Goal: Use online tool/utility: Utilize a website feature to perform a specific function

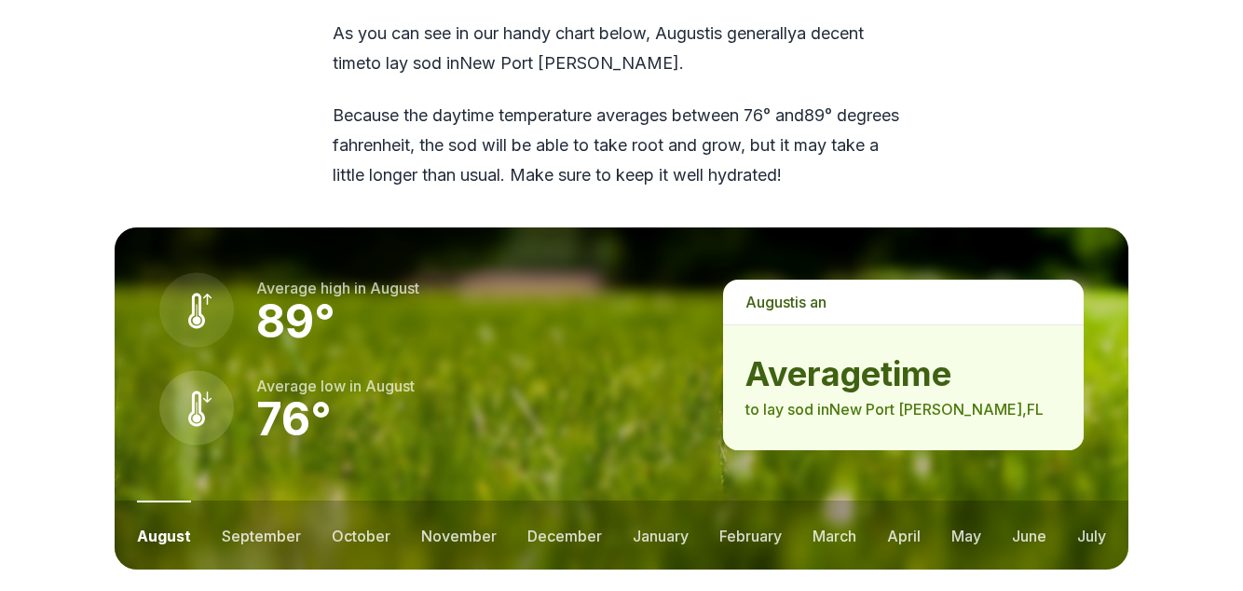
scroll to position [2417, 0]
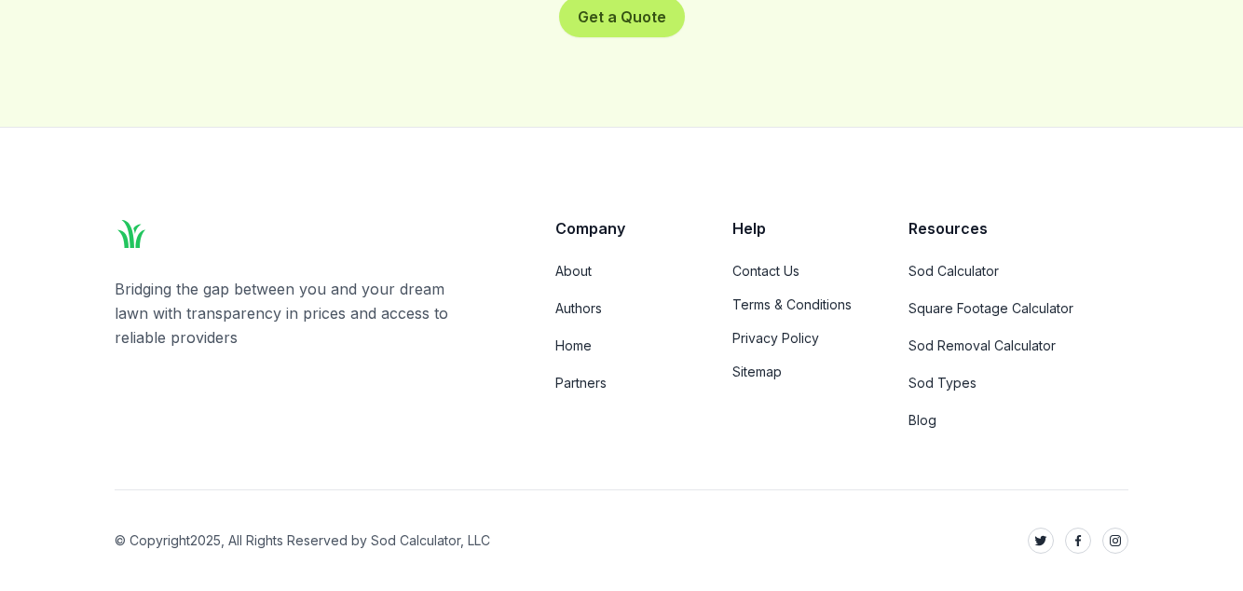
scroll to position [13630, 0]
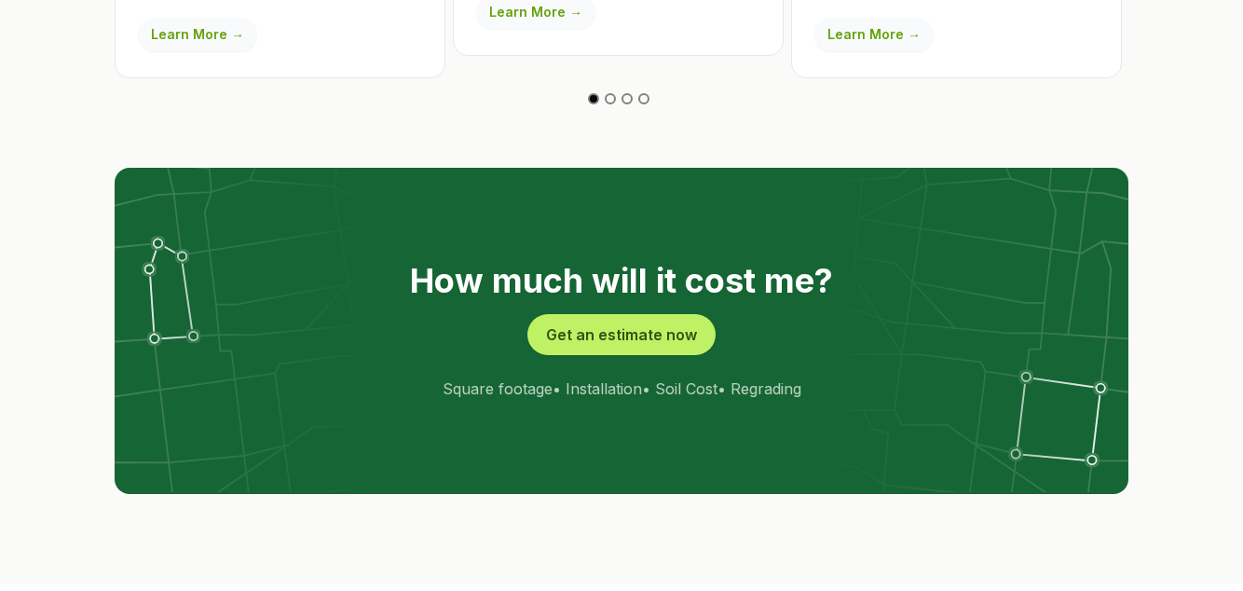
scroll to position [3609, 0]
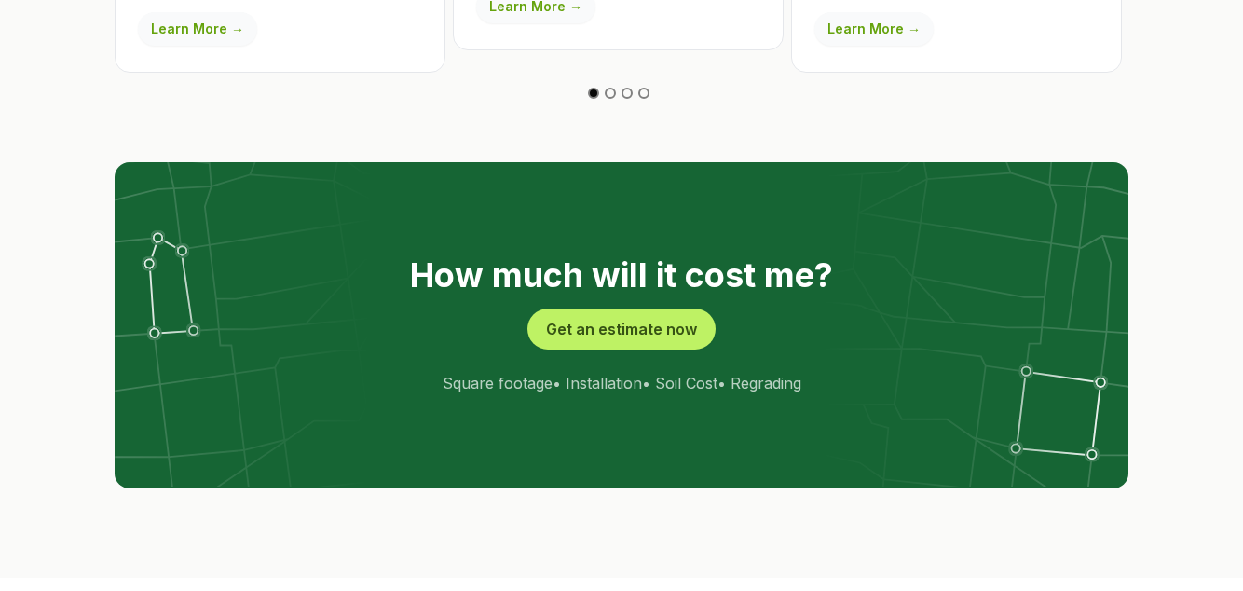
scroll to position [3701, 0]
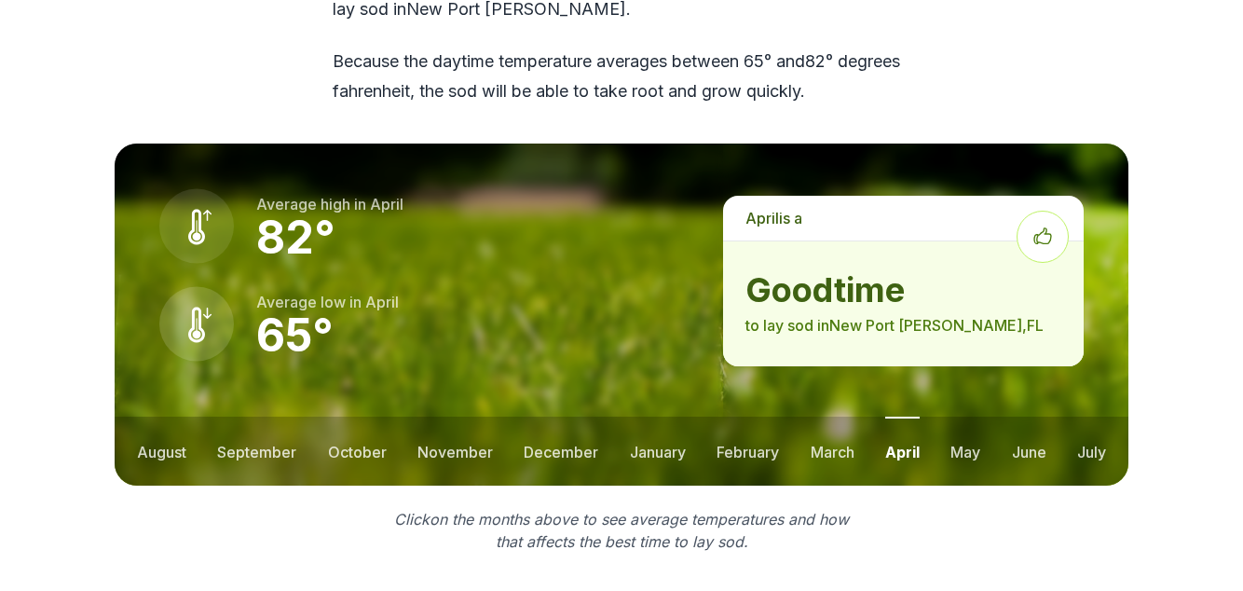
scroll to position [2474, 0]
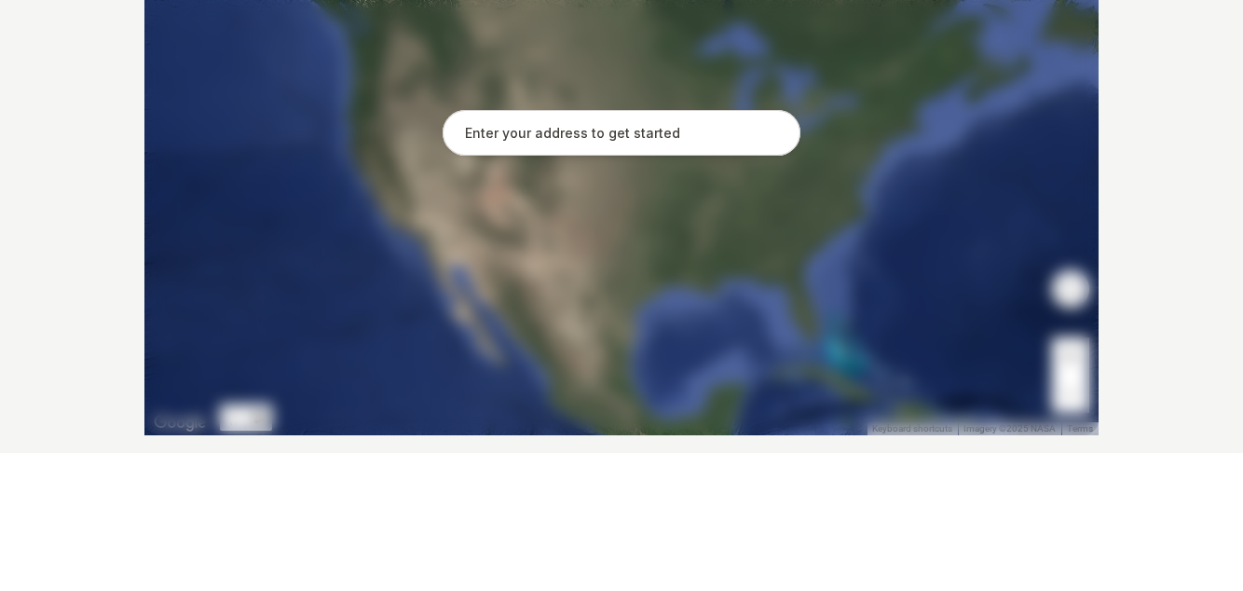
scroll to position [389, 0]
click at [682, 295] on input "text" at bounding box center [622, 272] width 358 height 47
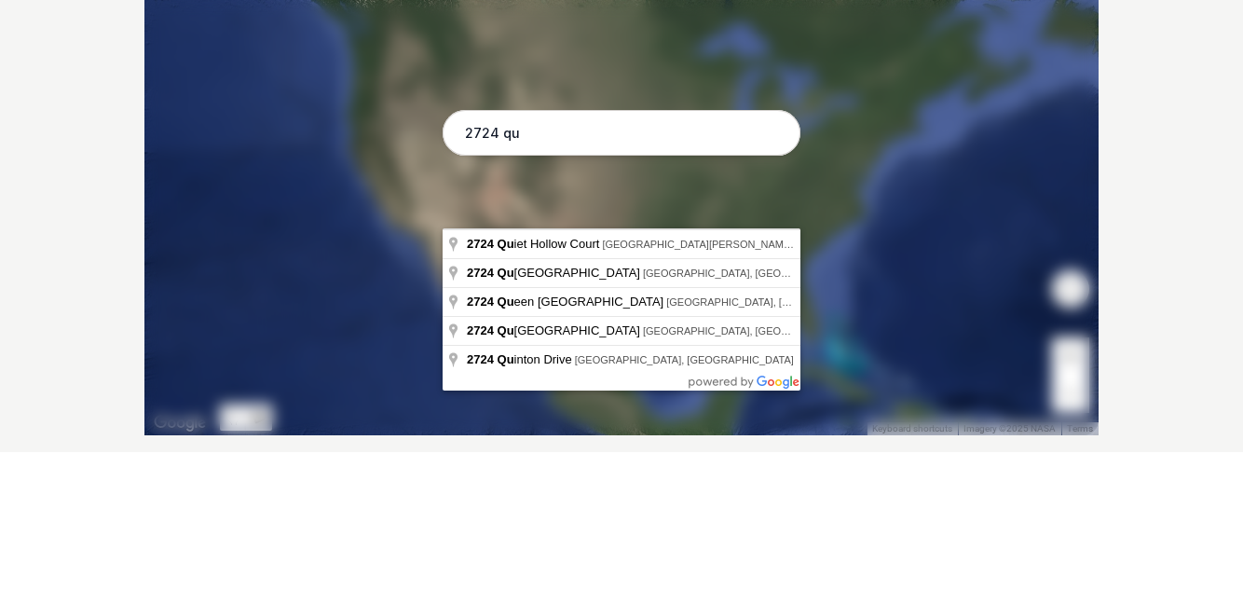
type input "[STREET_ADDRESS][PERSON_NAME]"
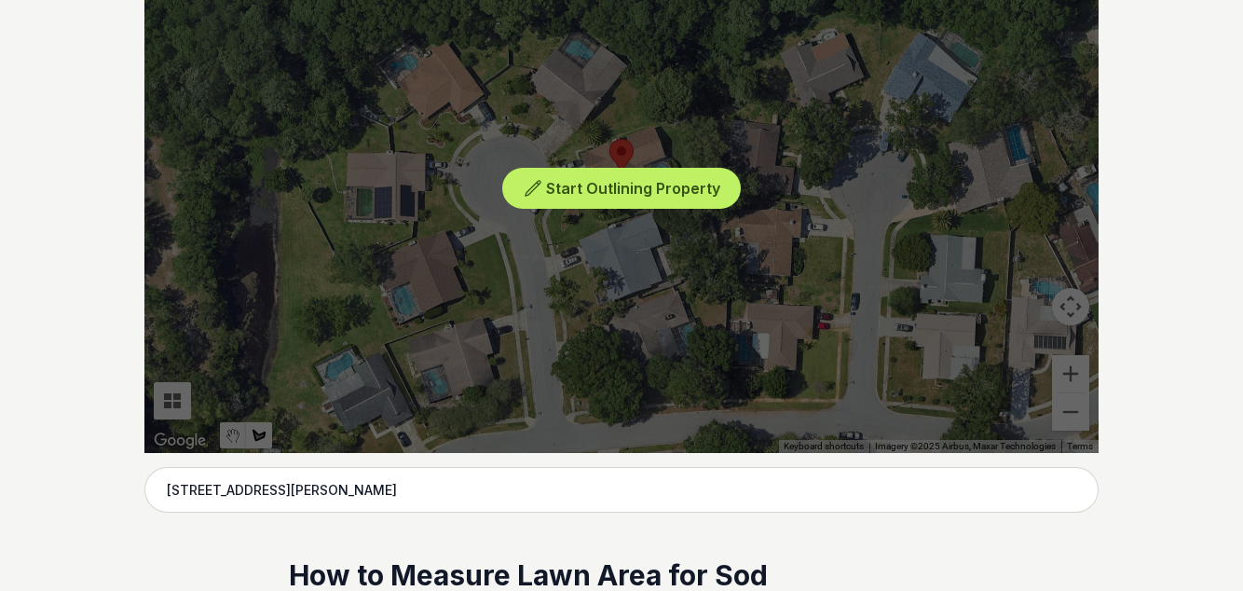
scroll to position [511, 0]
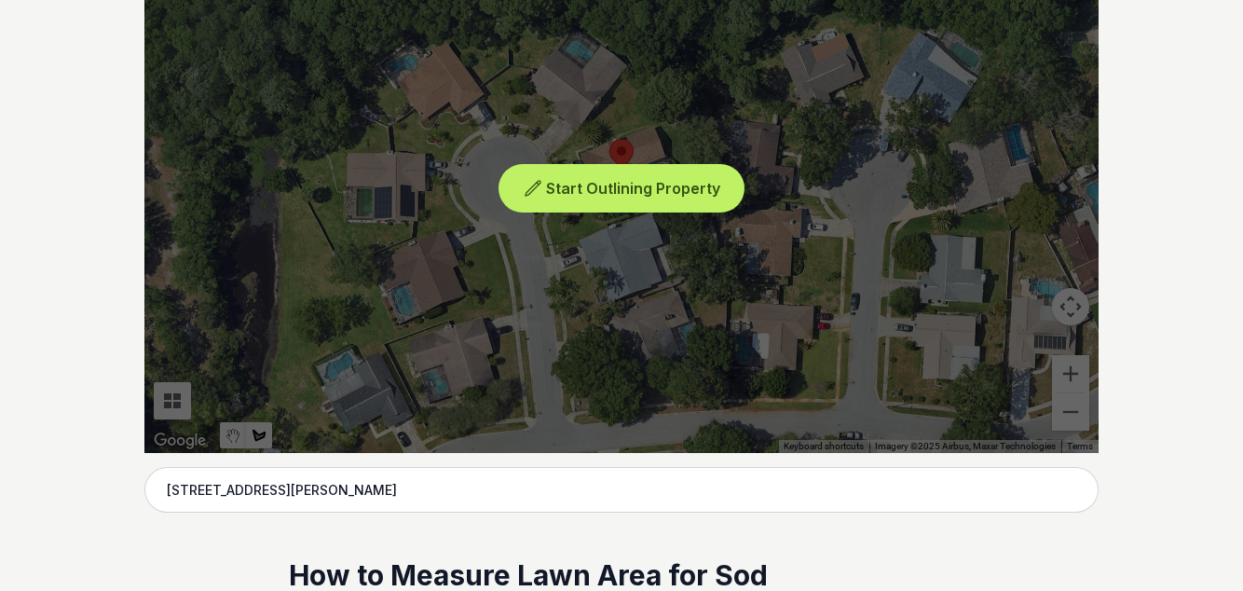
click at [643, 198] on span "Start Outlining Property" at bounding box center [633, 188] width 174 height 19
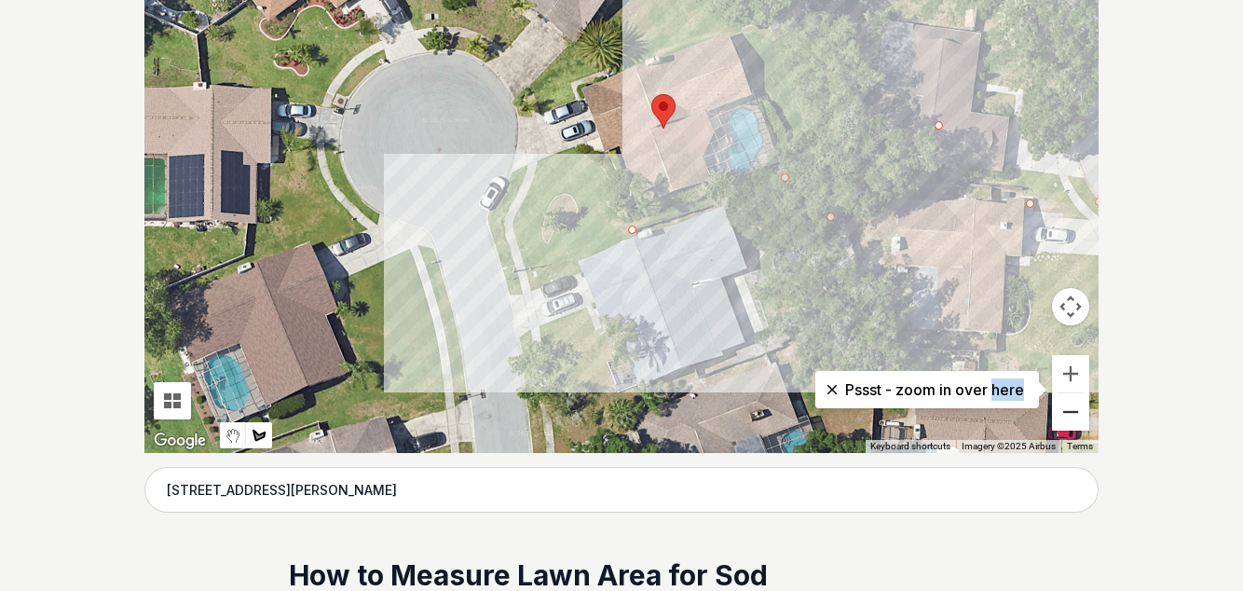
click at [1069, 430] on button "Zoom out" at bounding box center [1070, 411] width 37 height 37
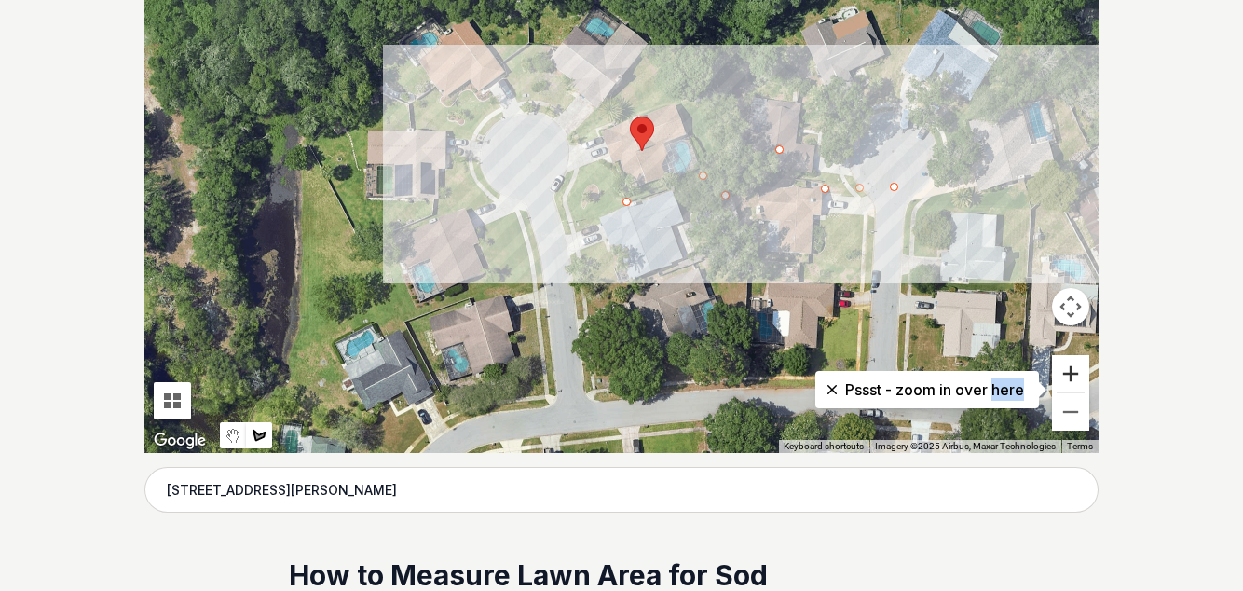
click at [1073, 392] on button "Zoom in" at bounding box center [1070, 373] width 37 height 37
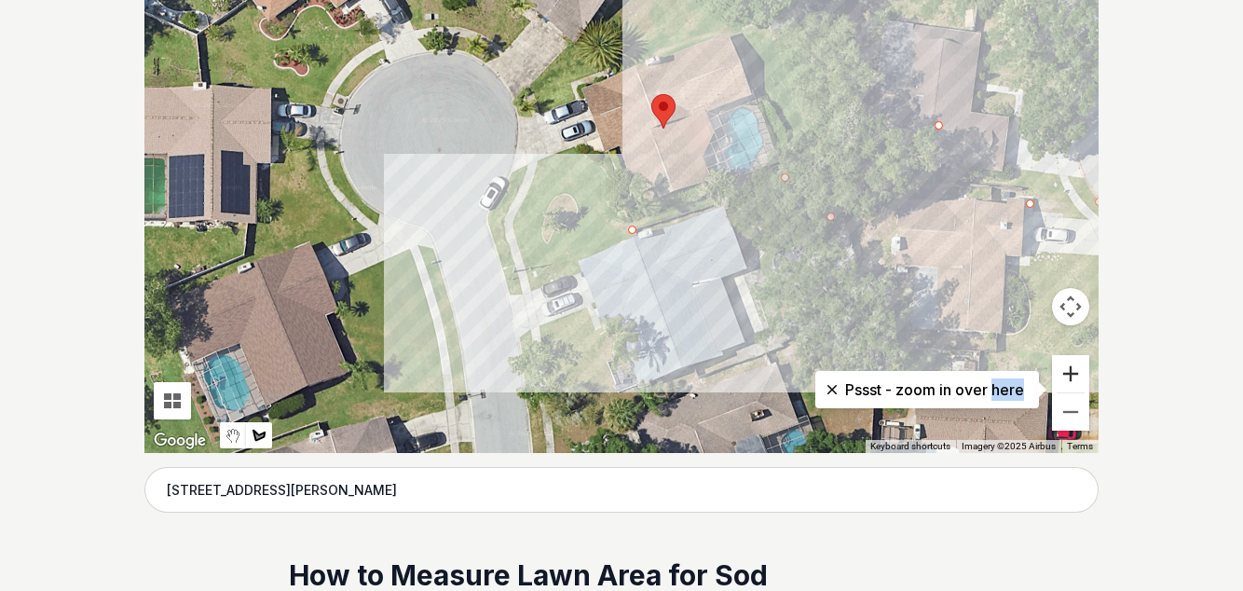
click at [1064, 392] on button "Zoom in" at bounding box center [1070, 373] width 37 height 37
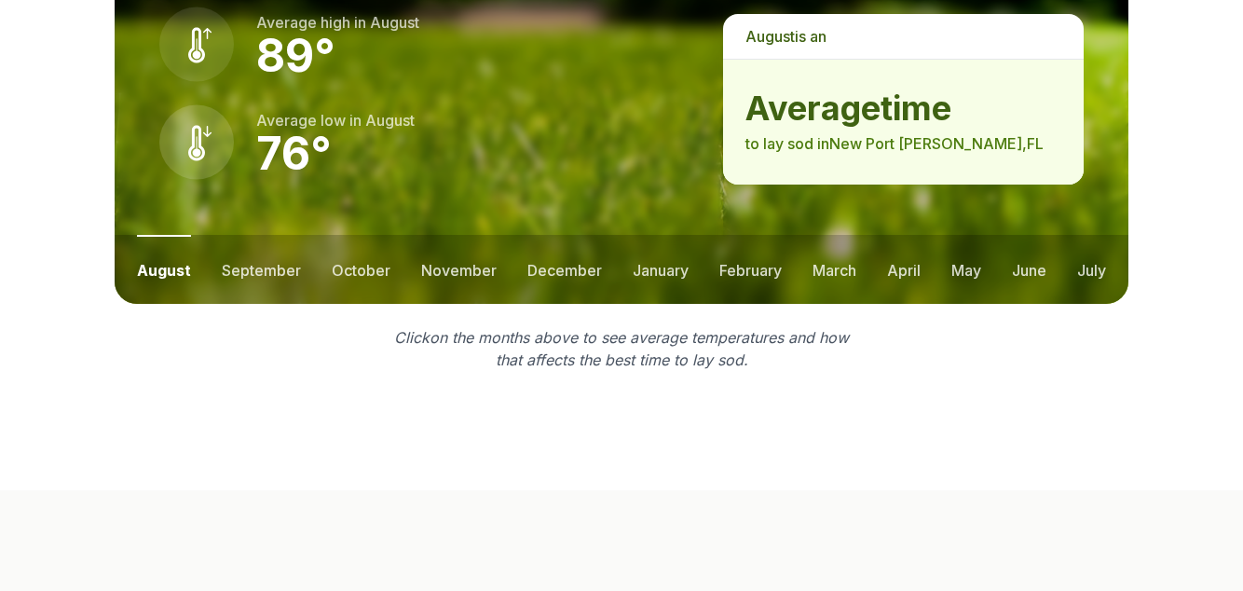
scroll to position [2680, 0]
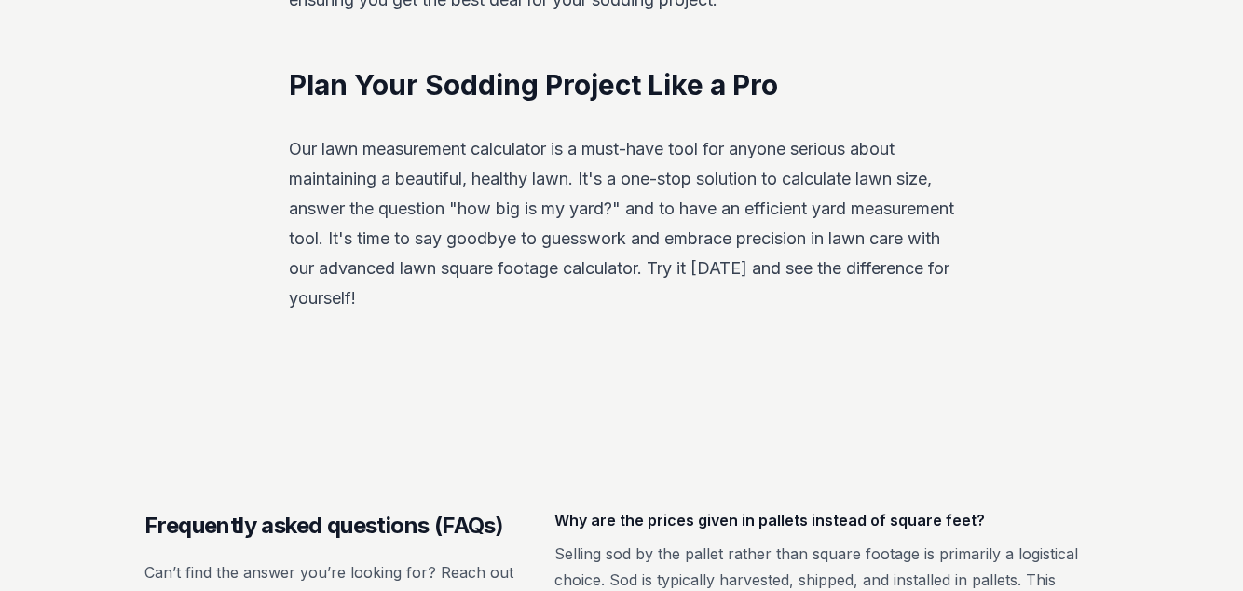
scroll to position [389, 0]
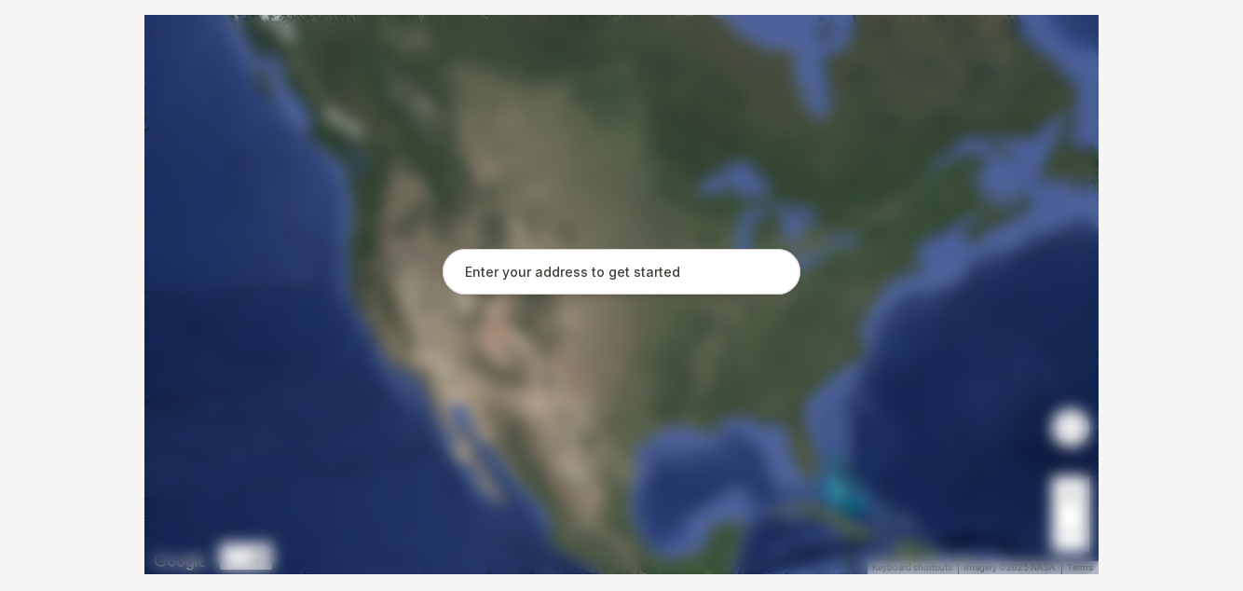
click at [632, 295] on input "text" at bounding box center [622, 272] width 358 height 47
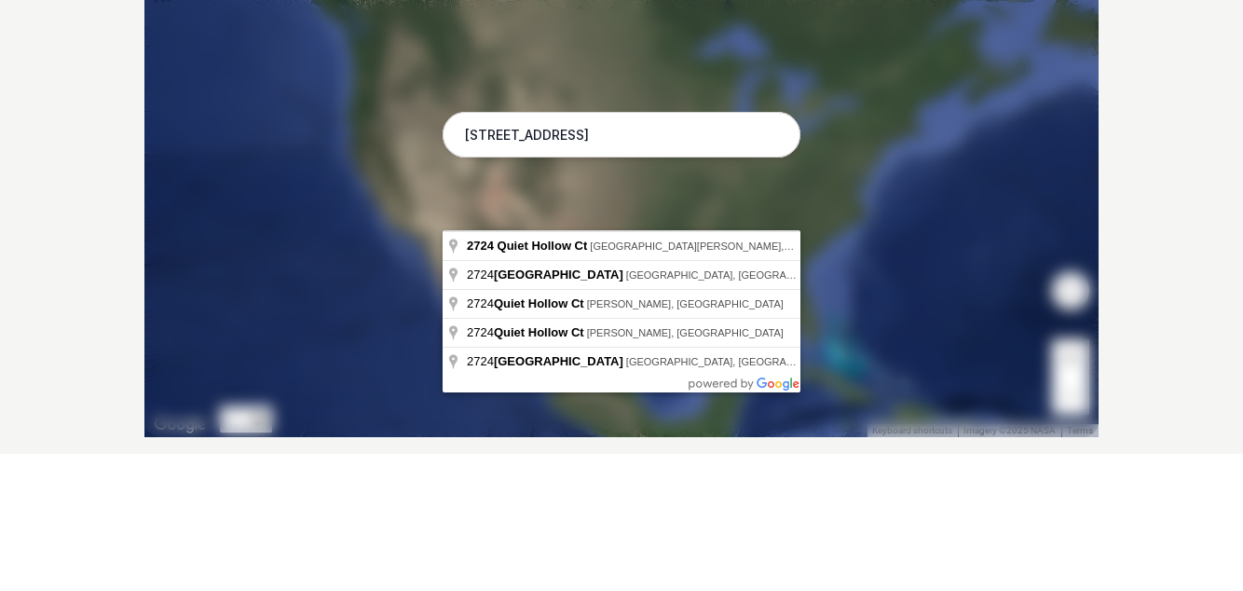
type input "[STREET_ADDRESS][PERSON_NAME]"
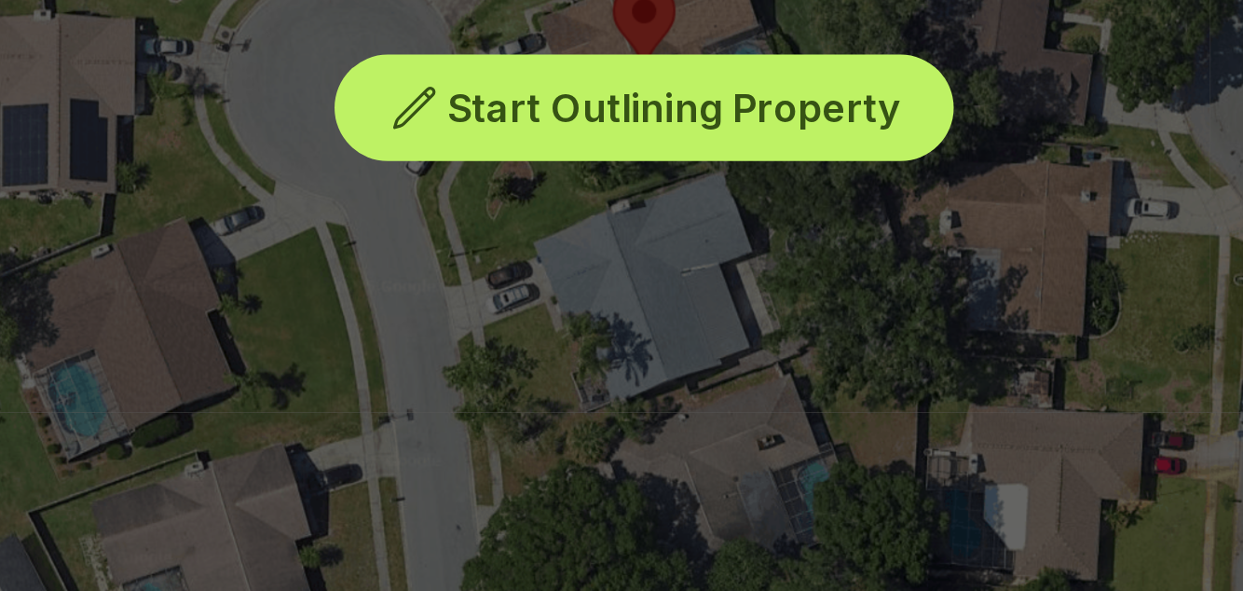
scroll to position [394, 0]
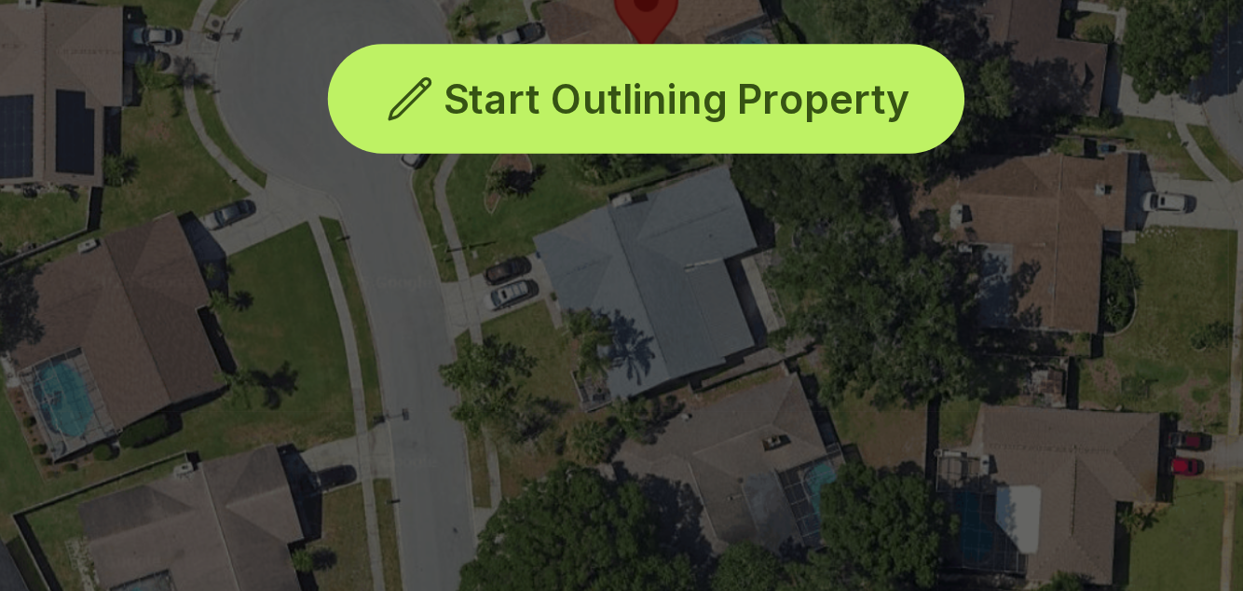
click at [556, 430] on div "Start Outlining Property" at bounding box center [621, 289] width 954 height 559
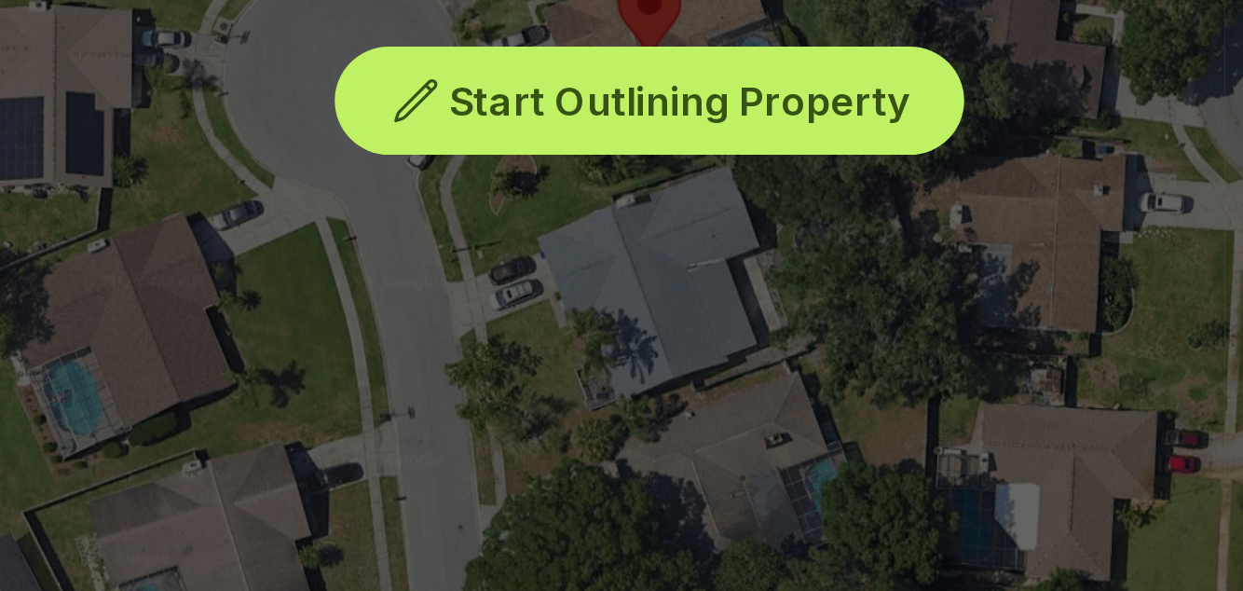
scroll to position [395, 0]
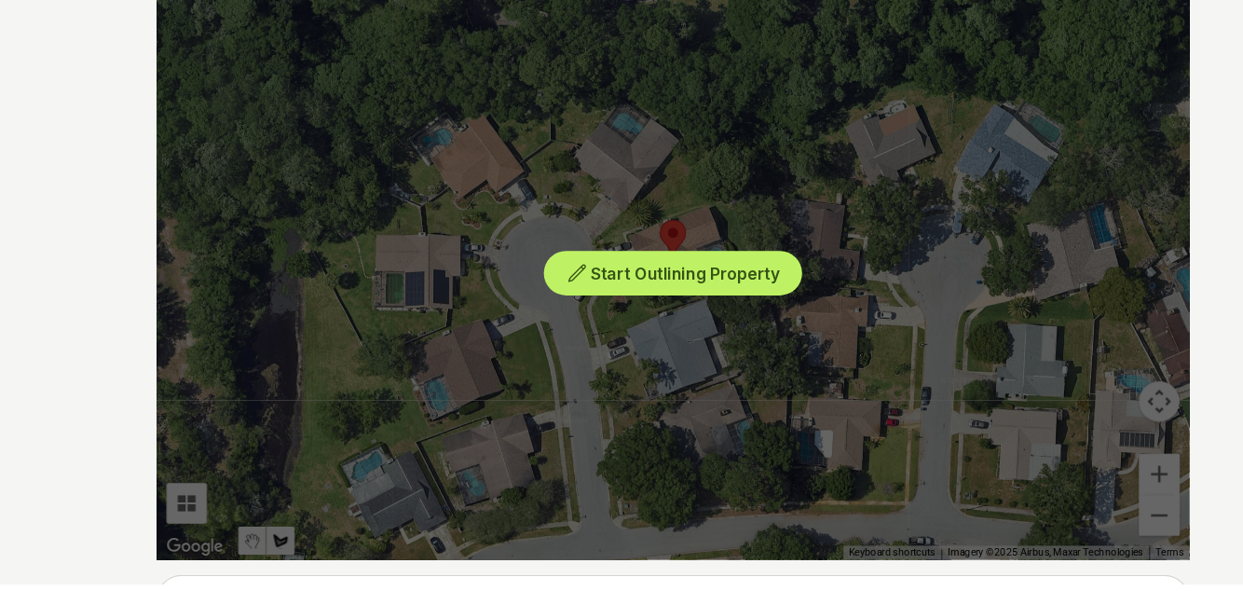
click at [889, 356] on div "Start Outlining Property" at bounding box center [621, 288] width 954 height 559
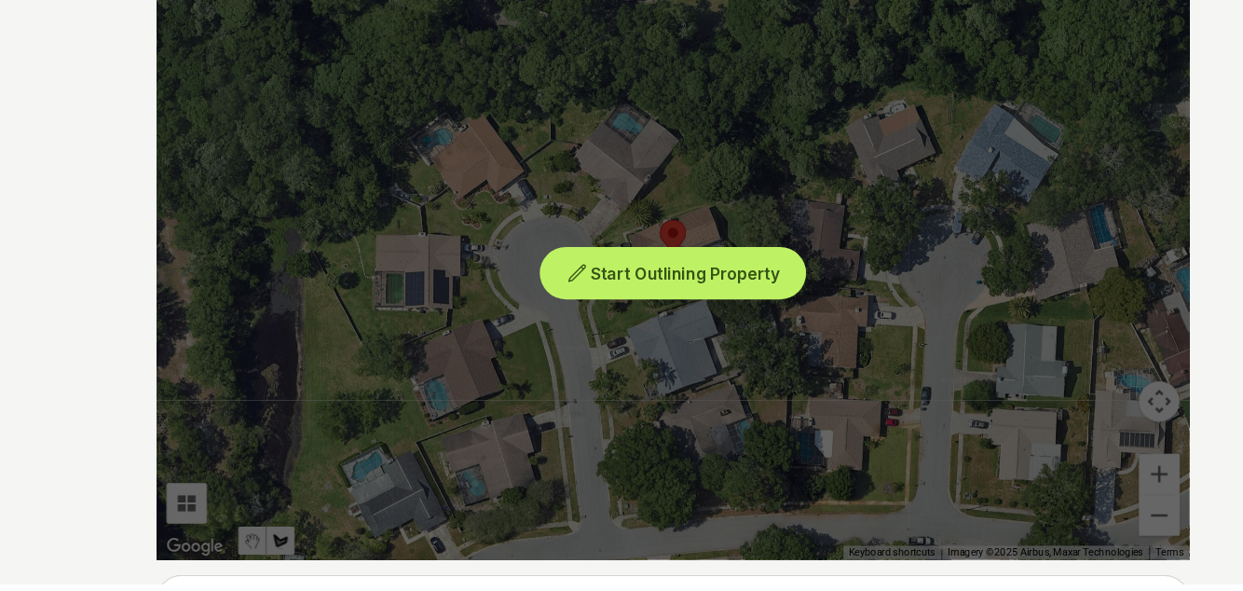
click at [635, 313] on span "Start Outlining Property" at bounding box center [633, 303] width 174 height 19
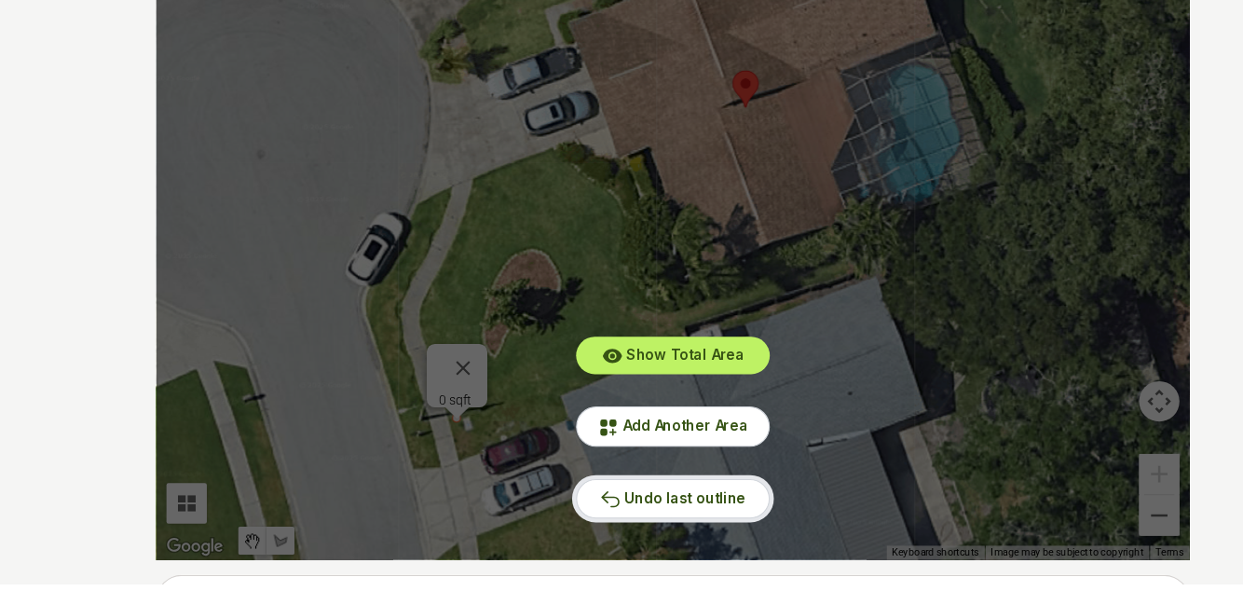
click at [644, 519] on span "Undo last outline" at bounding box center [633, 511] width 112 height 16
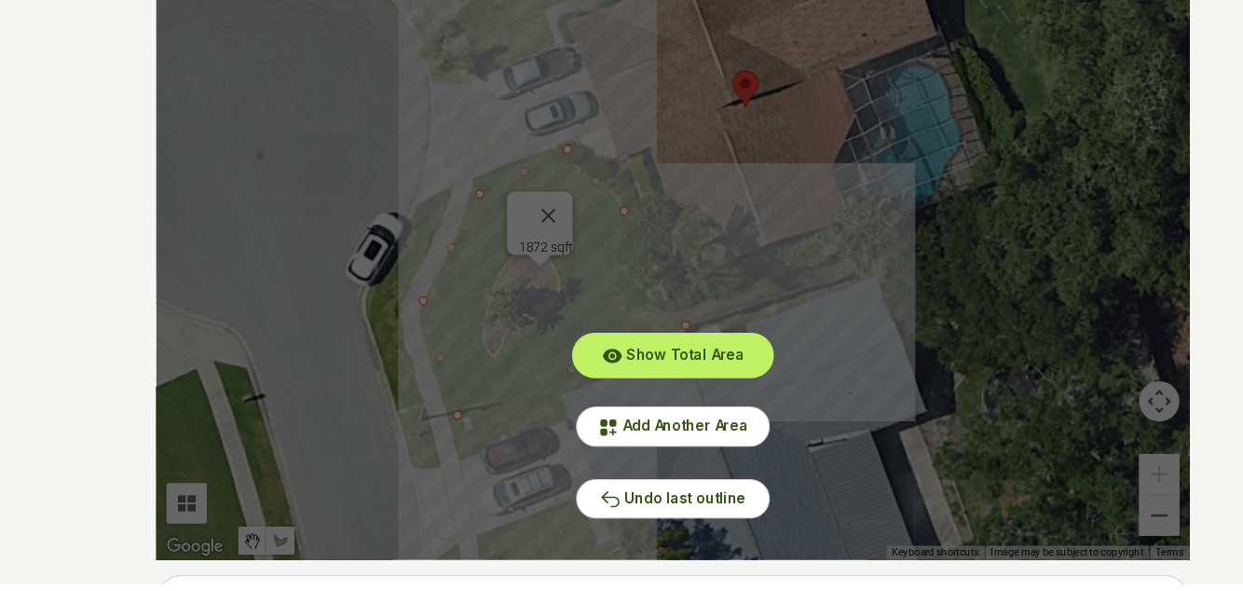
click at [645, 397] on button "Show Total Area" at bounding box center [621, 379] width 179 height 34
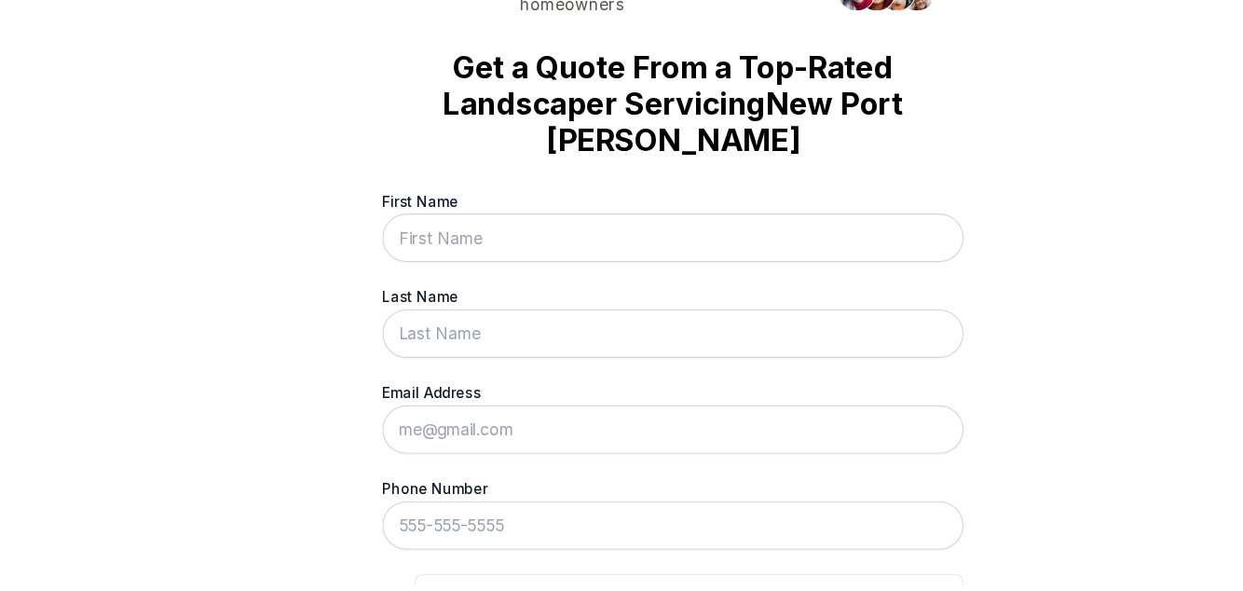
scroll to position [0, 0]
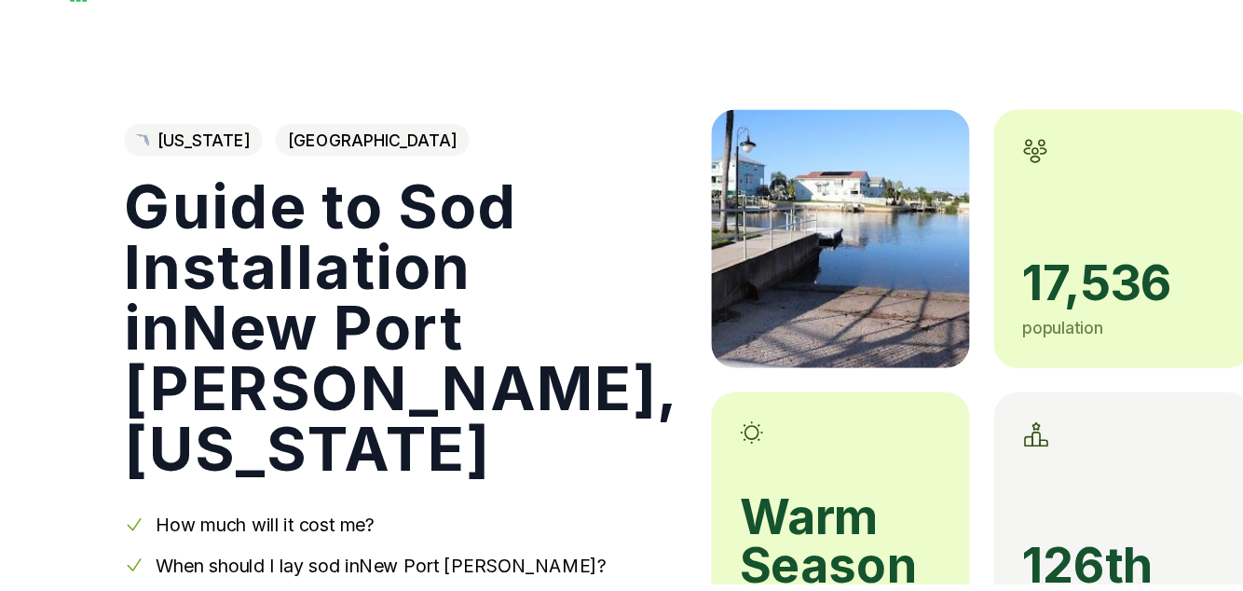
scroll to position [2680, 0]
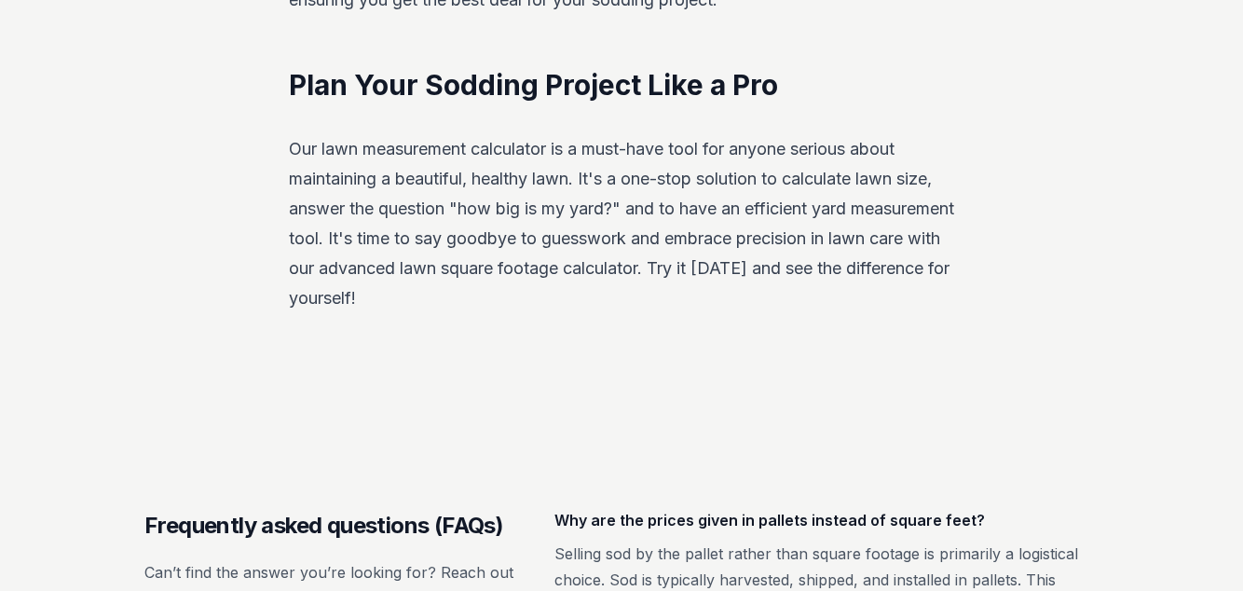
scroll to position [389, 0]
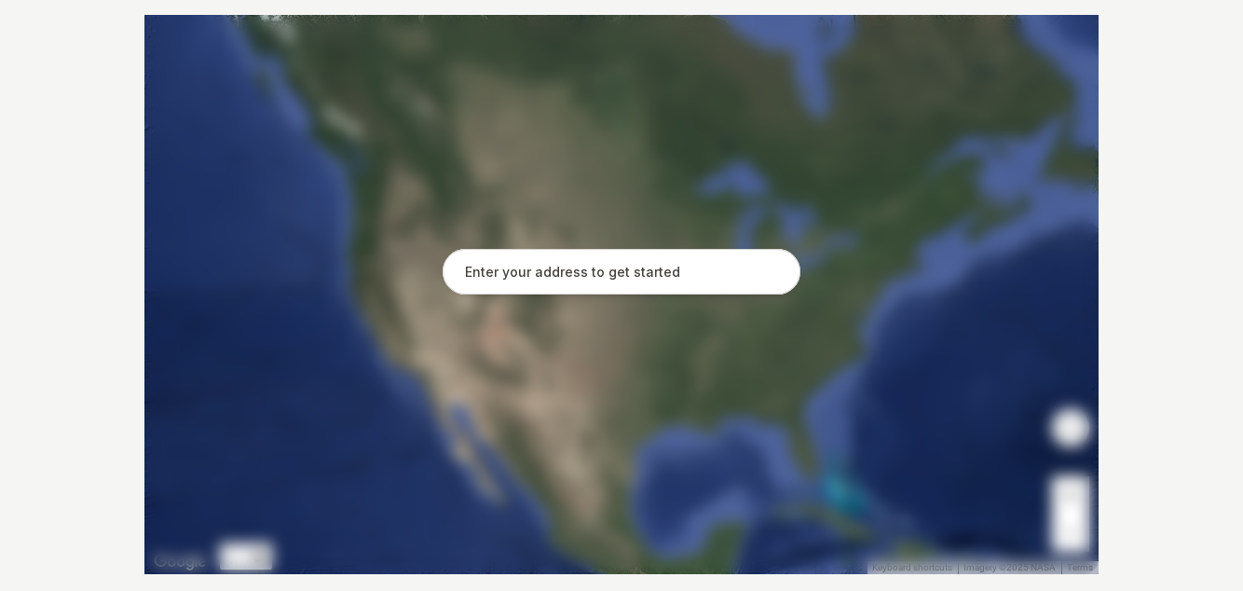
click at [674, 295] on input "text" at bounding box center [622, 272] width 358 height 47
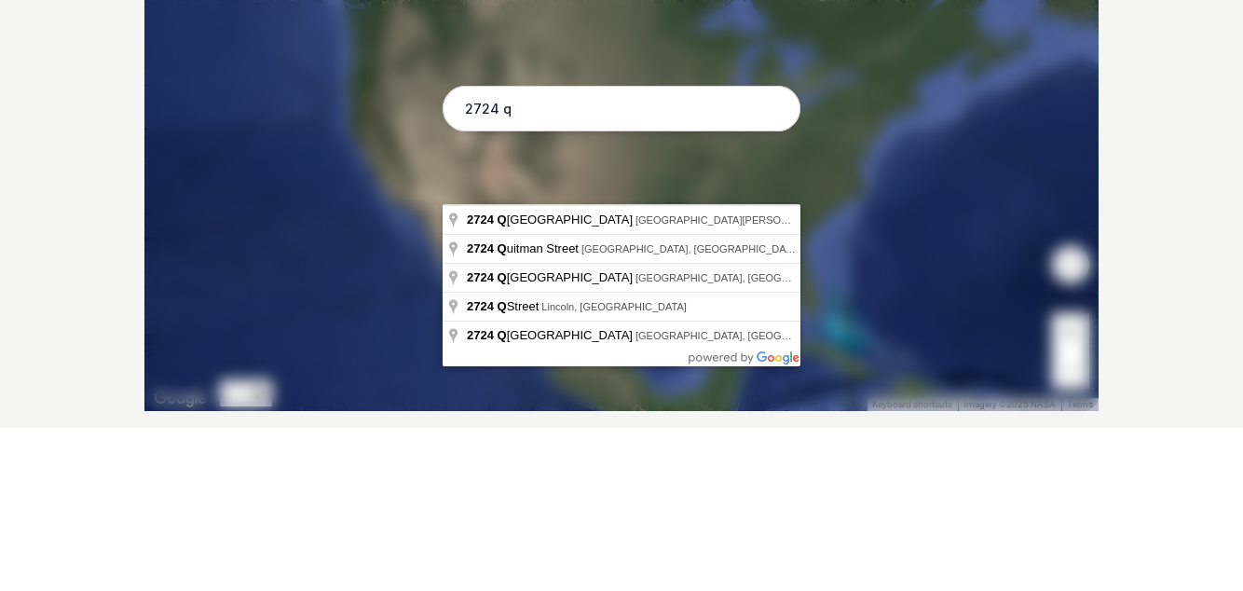
type input "[STREET_ADDRESS][PERSON_NAME]"
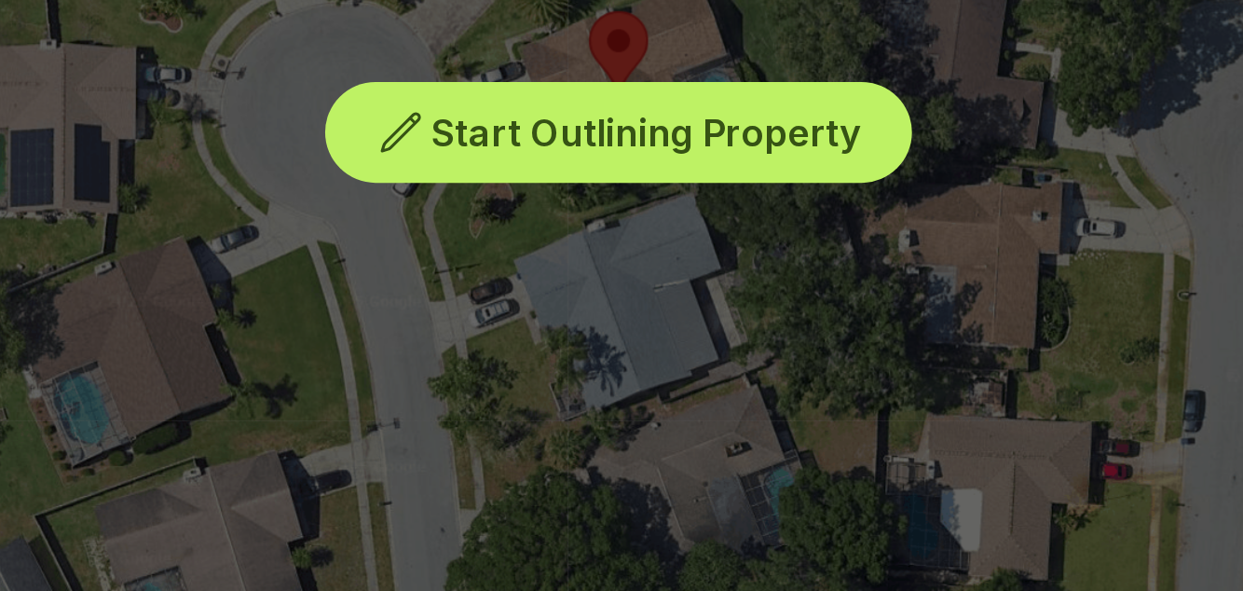
scroll to position [476, 0]
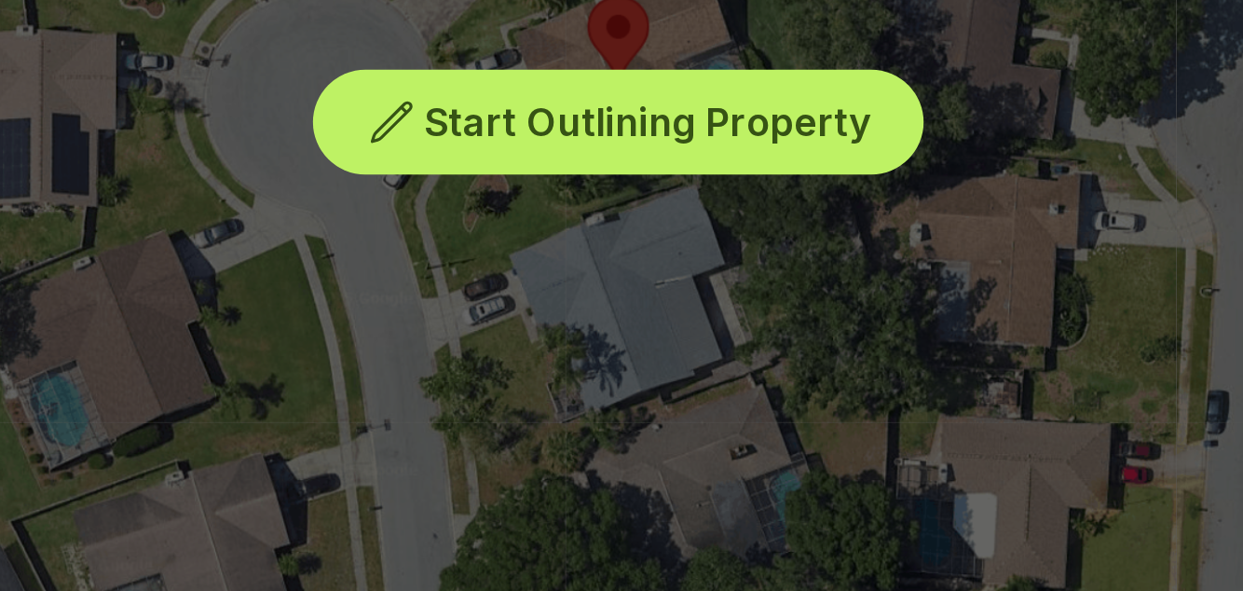
click at [555, 348] on div "Start Outlining Property" at bounding box center [621, 207] width 954 height 559
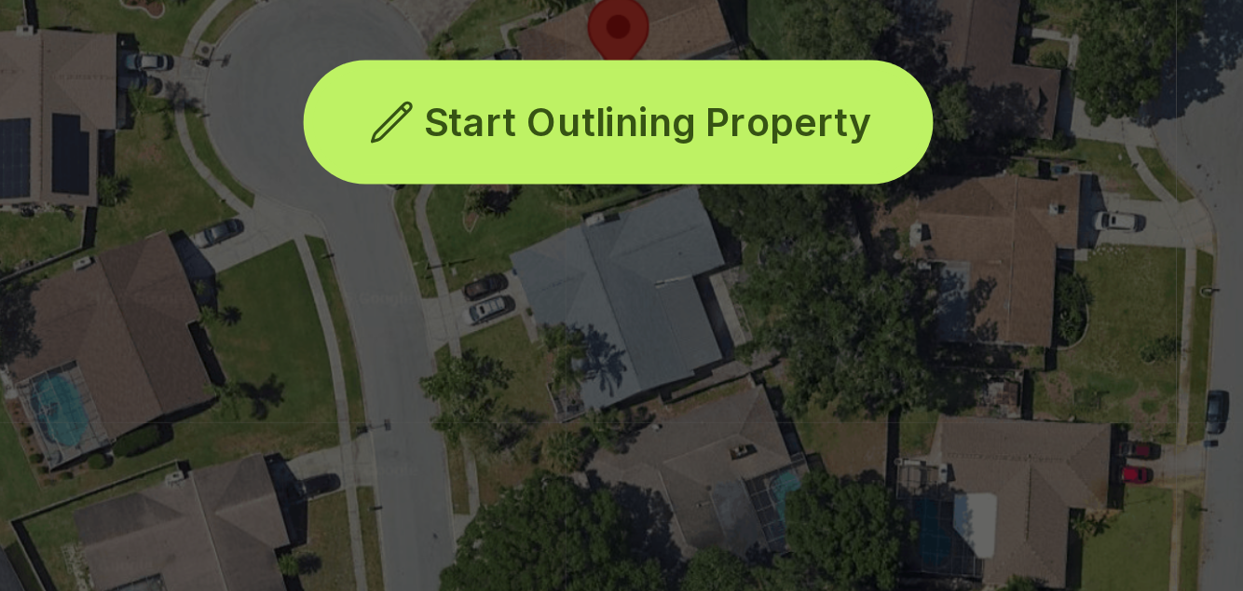
click at [671, 232] on span "Start Outlining Property" at bounding box center [633, 222] width 174 height 19
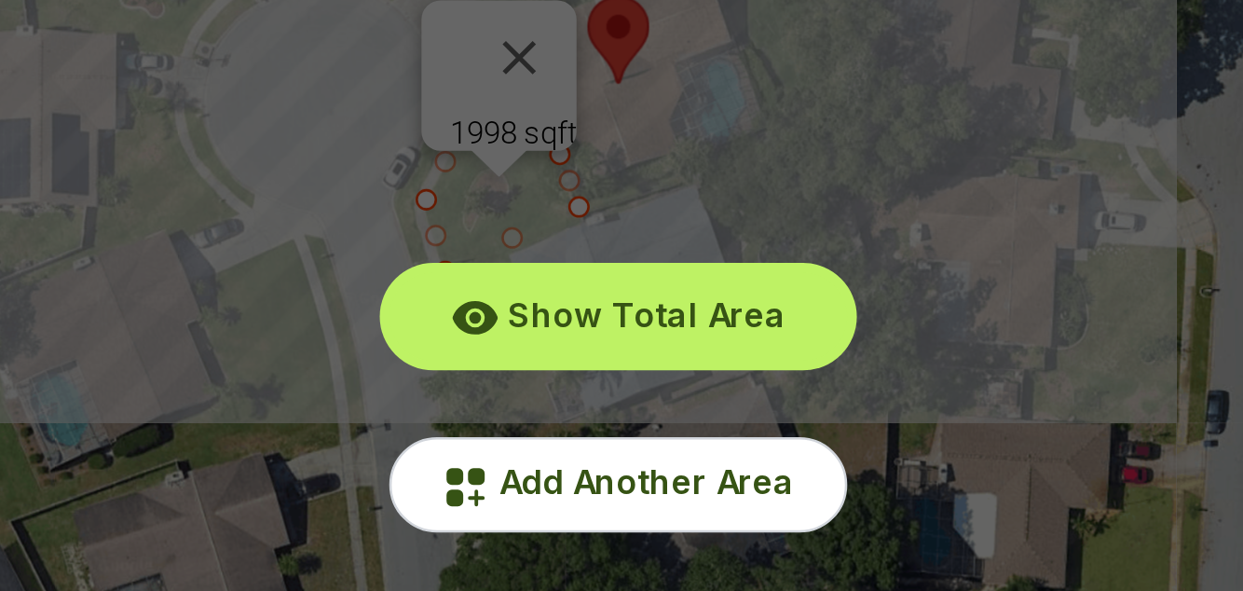
click at [662, 316] on button "Show Total Area" at bounding box center [621, 298] width 179 height 34
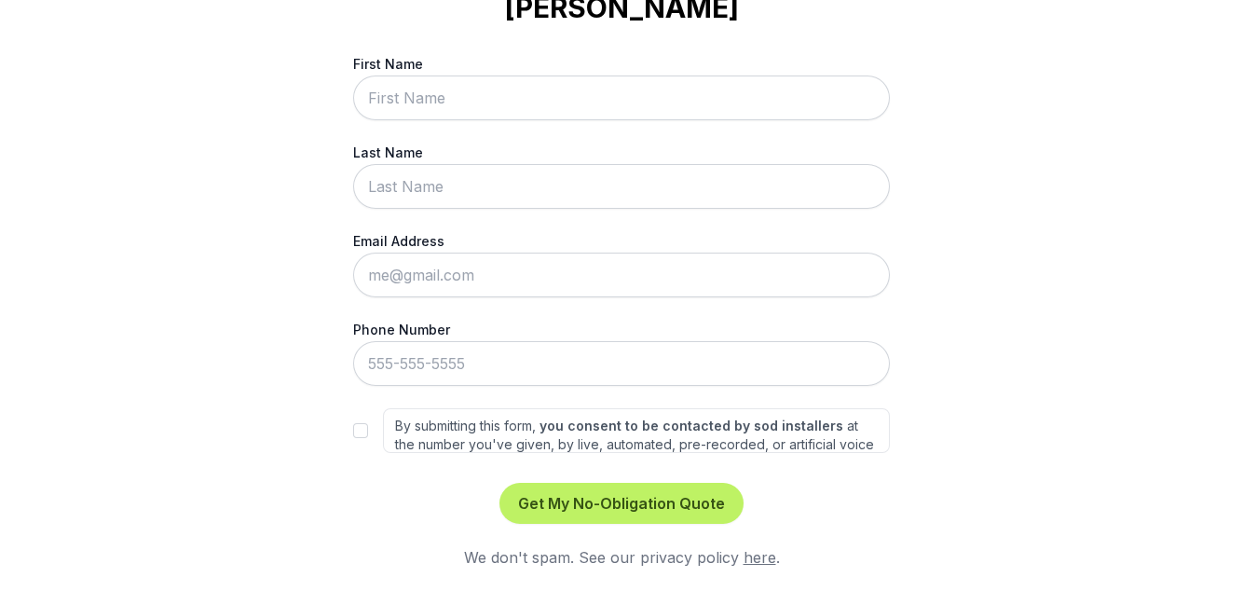
scroll to position [205, 0]
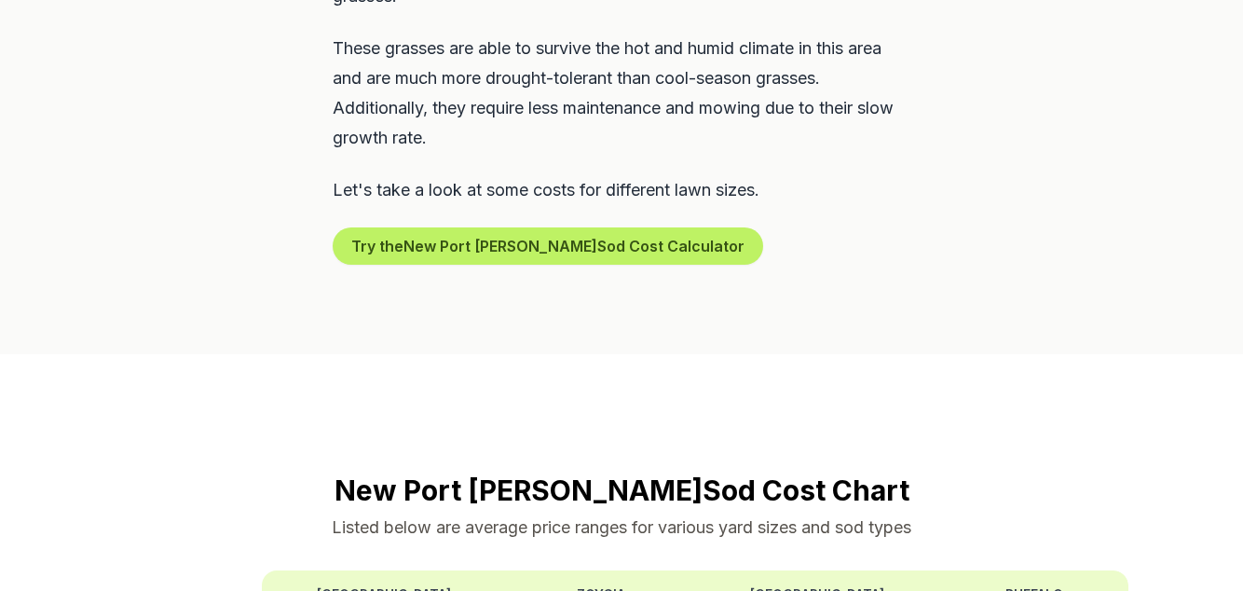
scroll to position [1213, 0]
